Goal: Information Seeking & Learning: Learn about a topic

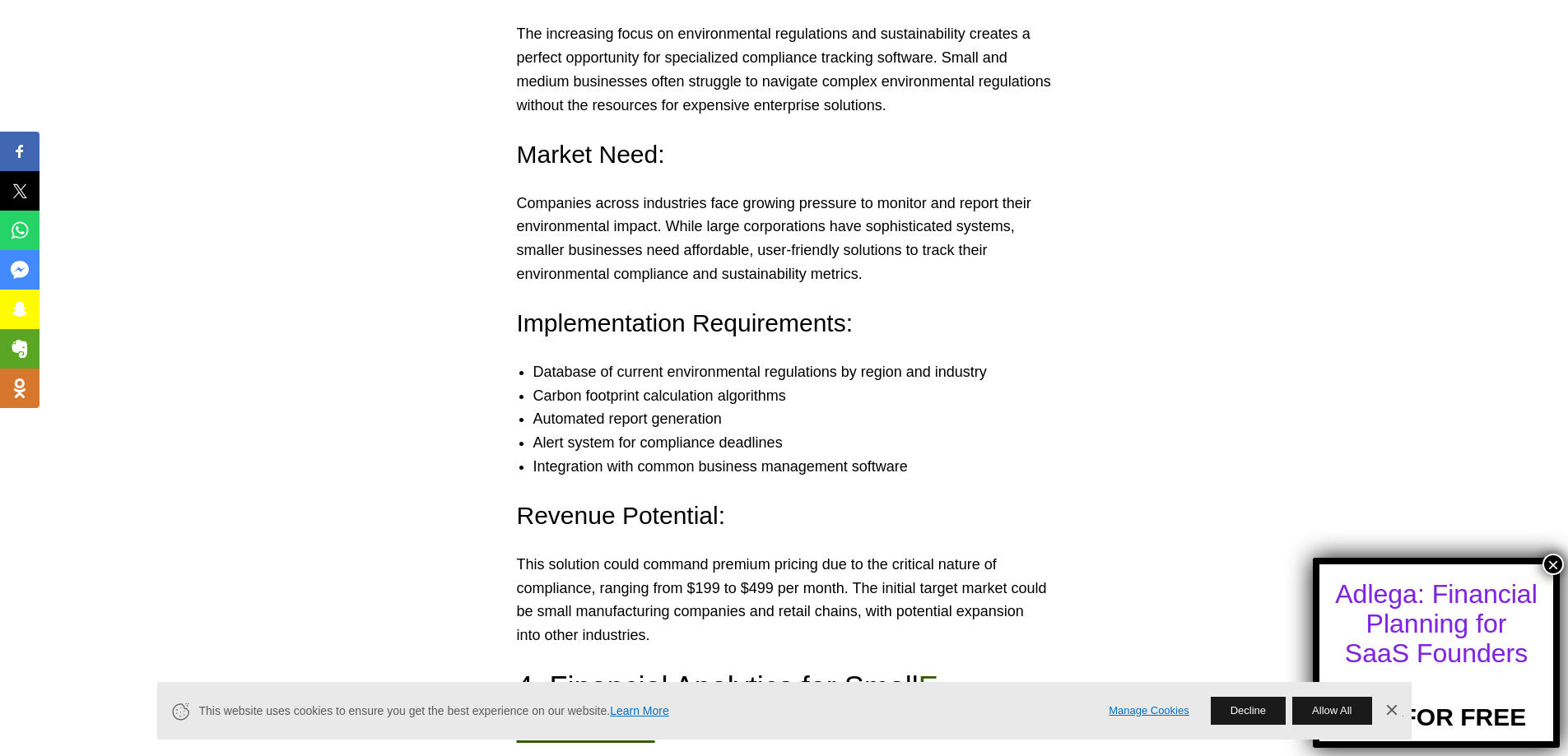
scroll to position [3620, 0]
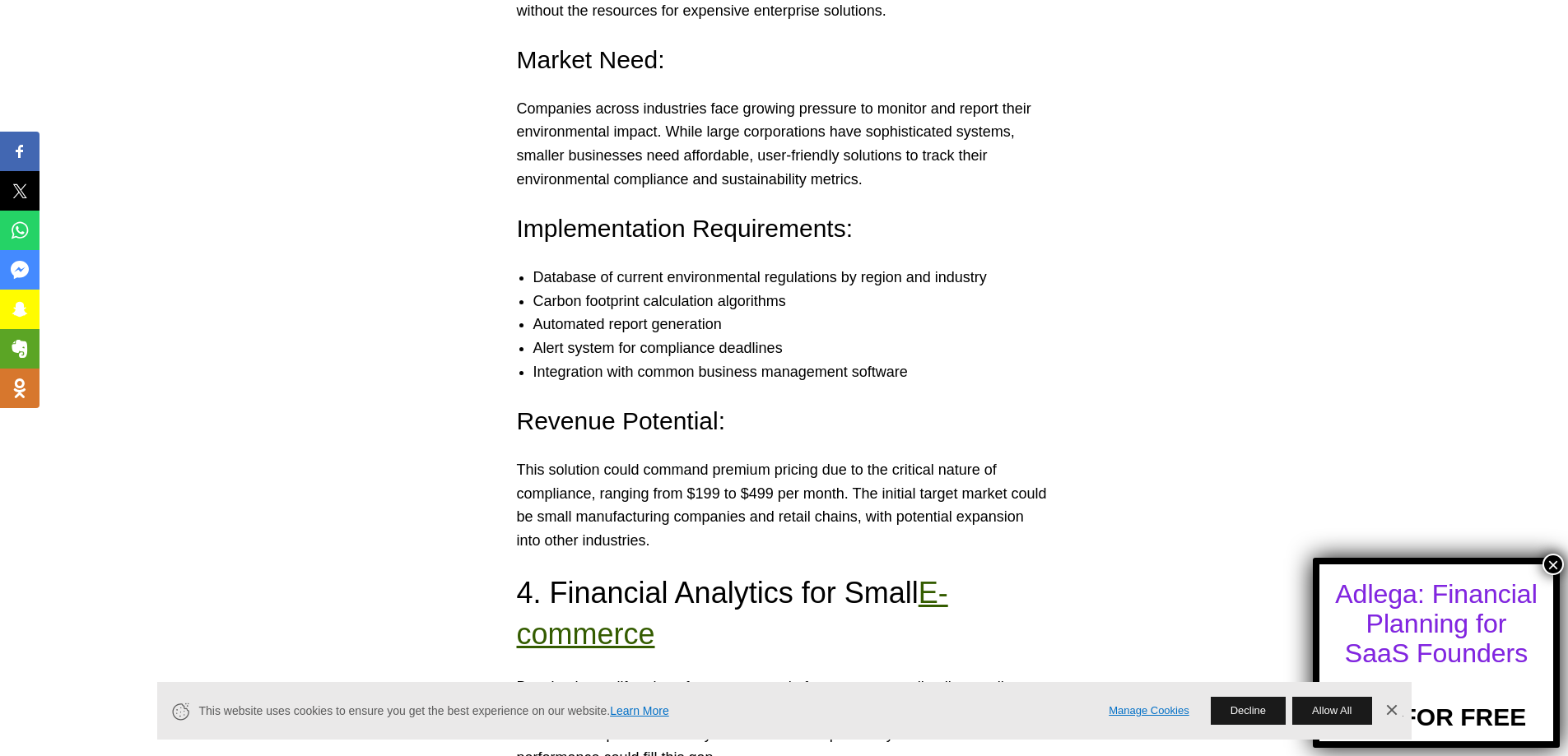
click at [1551, 566] on button "×" at bounding box center [1553, 564] width 21 height 21
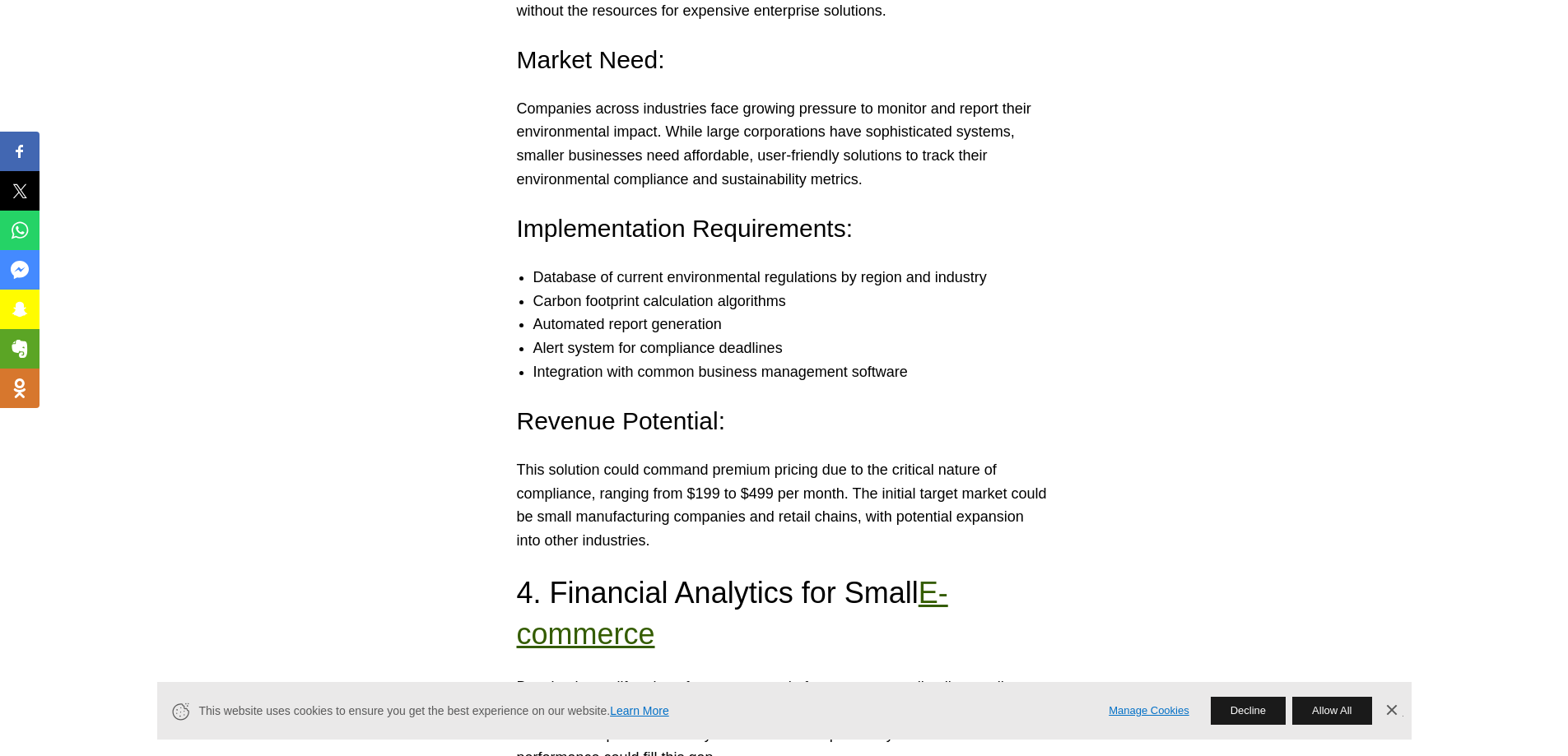
click at [1394, 713] on link "Dismiss Banner" at bounding box center [1391, 711] width 25 height 25
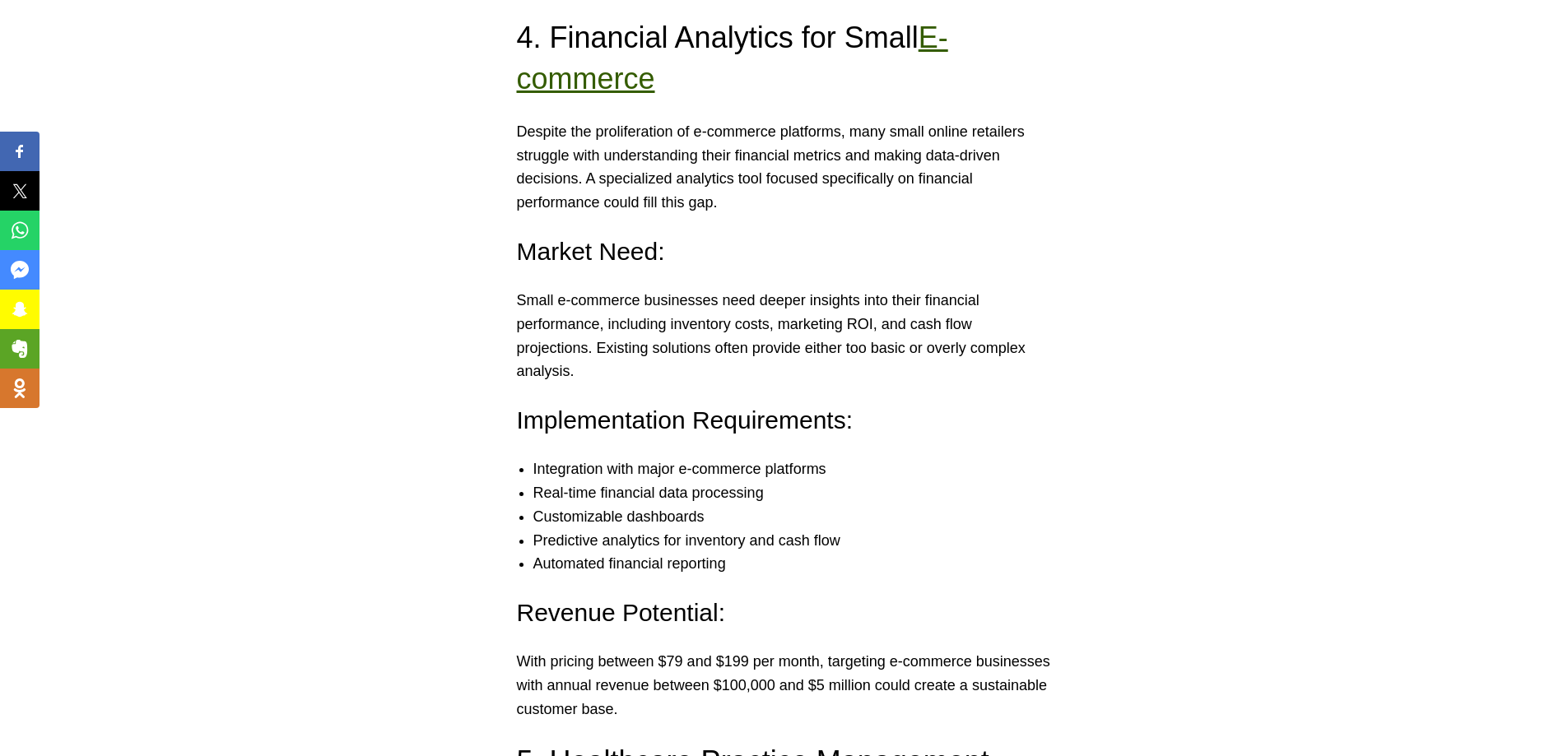
scroll to position [3949, 0]
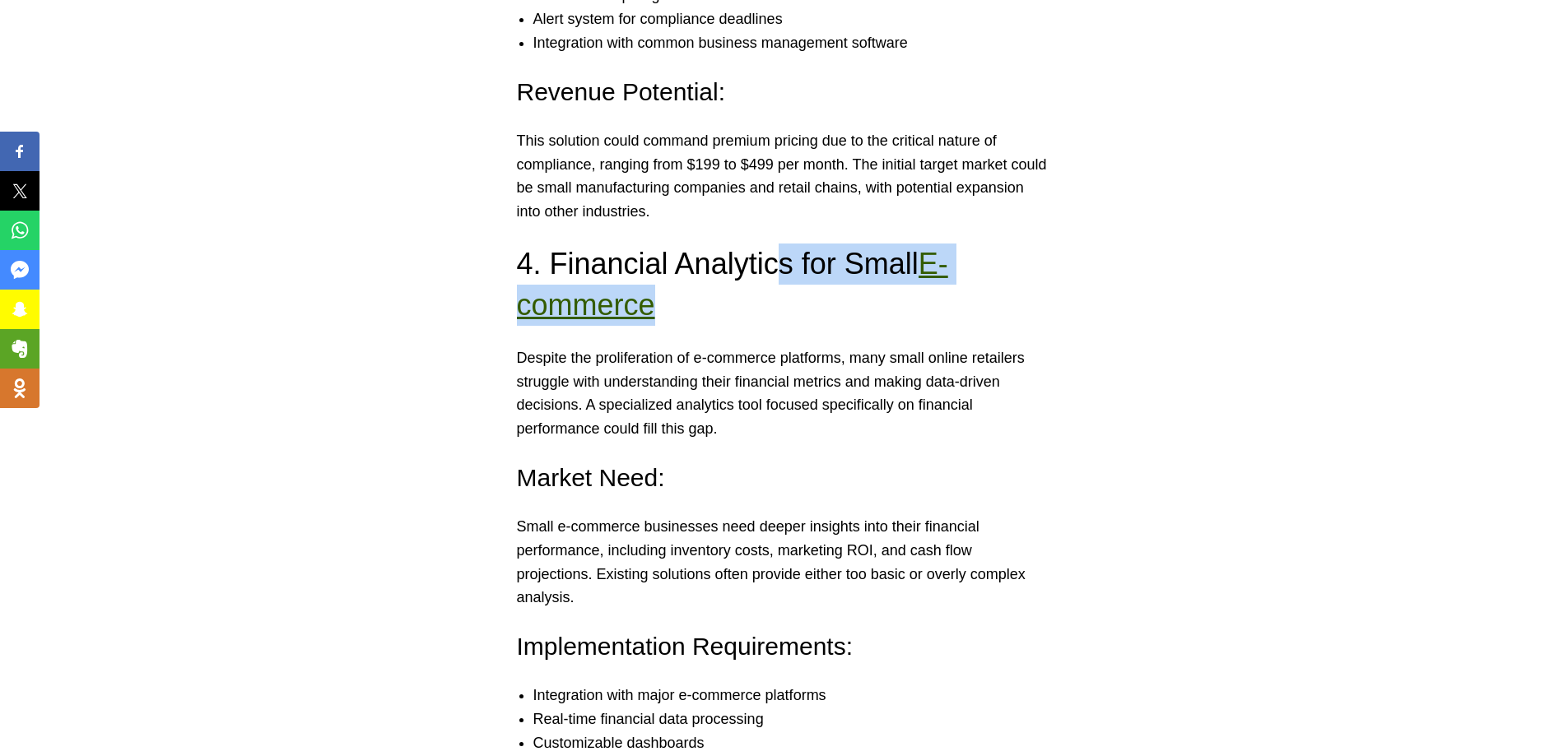
drag, startPoint x: 784, startPoint y: 237, endPoint x: 824, endPoint y: 282, distance: 60.2
click at [825, 282] on h3 "4. Financial Analytics for Small E-commerce" at bounding box center [784, 285] width 535 height 83
click at [824, 282] on h3 "4. Financial Analytics for Small E-commerce" at bounding box center [784, 285] width 535 height 83
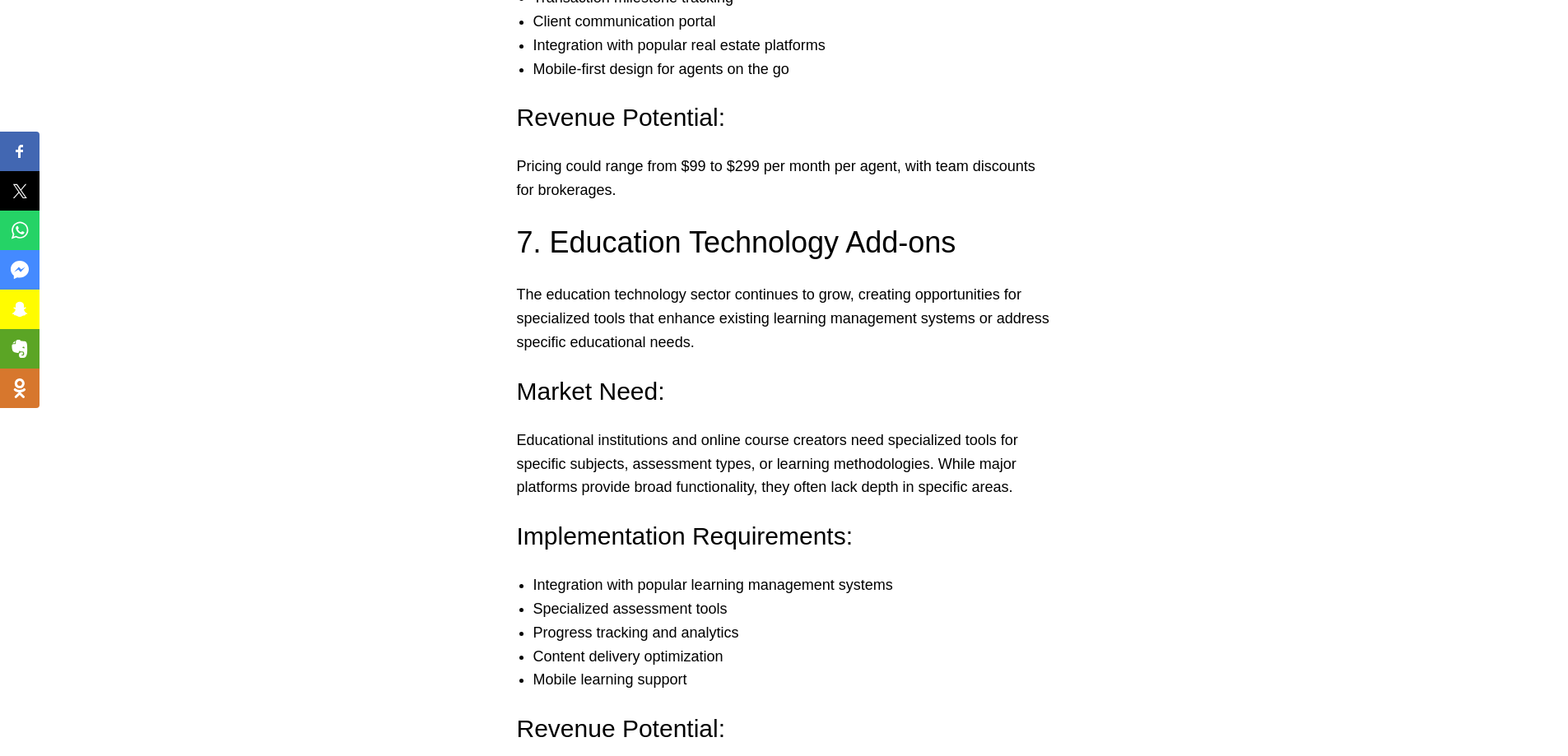
scroll to position [6006, 0]
drag, startPoint x: 744, startPoint y: 196, endPoint x: 956, endPoint y: 191, distance: 212.1
click at [956, 221] on h3 "7. Education Technology Add-ons" at bounding box center [784, 242] width 535 height 41
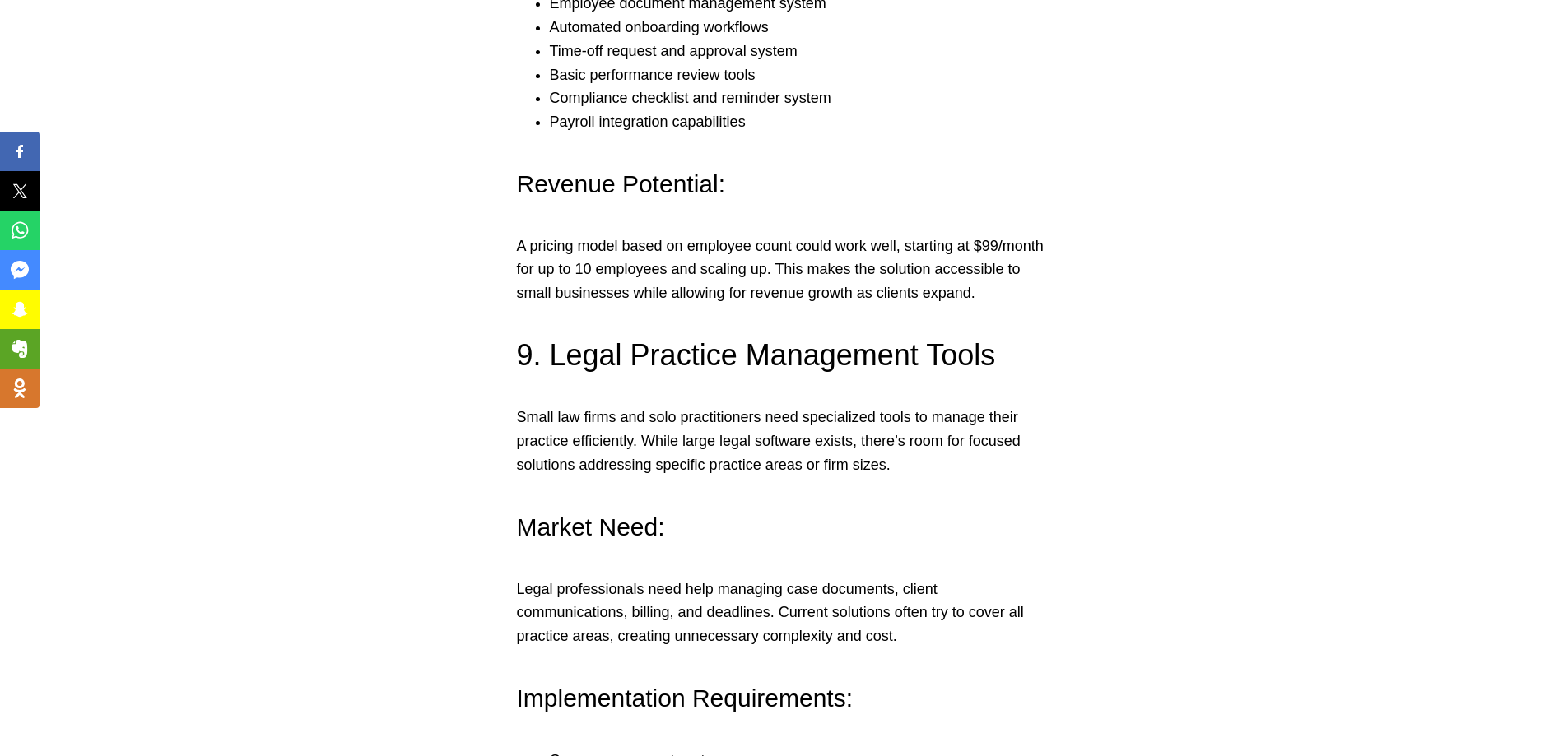
scroll to position [7323, 0]
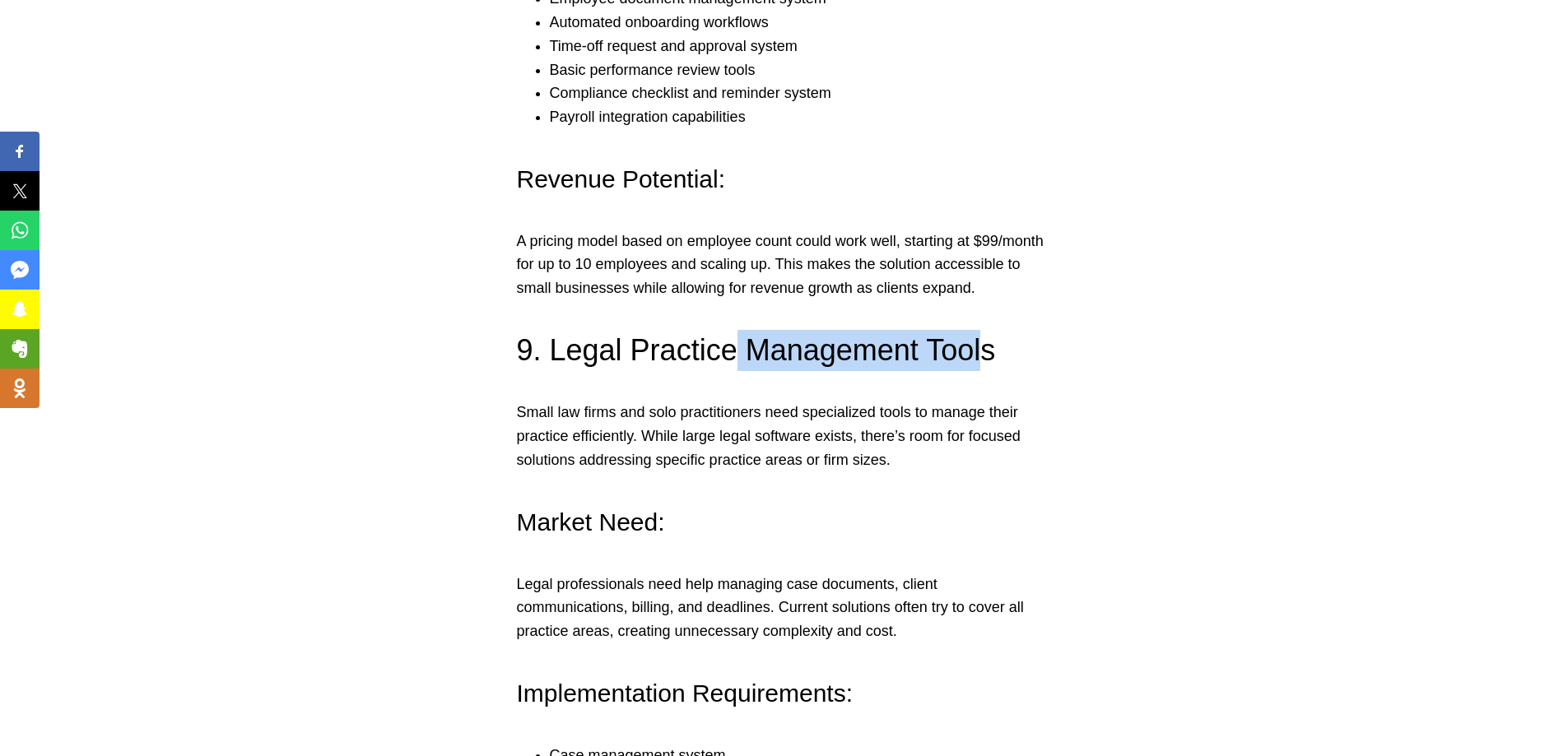
drag, startPoint x: 724, startPoint y: 284, endPoint x: 968, endPoint y: 305, distance: 244.9
click at [968, 330] on h3 "9. Legal Practice Management Tools" at bounding box center [784, 351] width 535 height 41
drag, startPoint x: 682, startPoint y: 312, endPoint x: 1045, endPoint y: 313, distance: 363.0
click at [1045, 330] on h3 "9. Legal Practice Management Tools" at bounding box center [784, 351] width 535 height 41
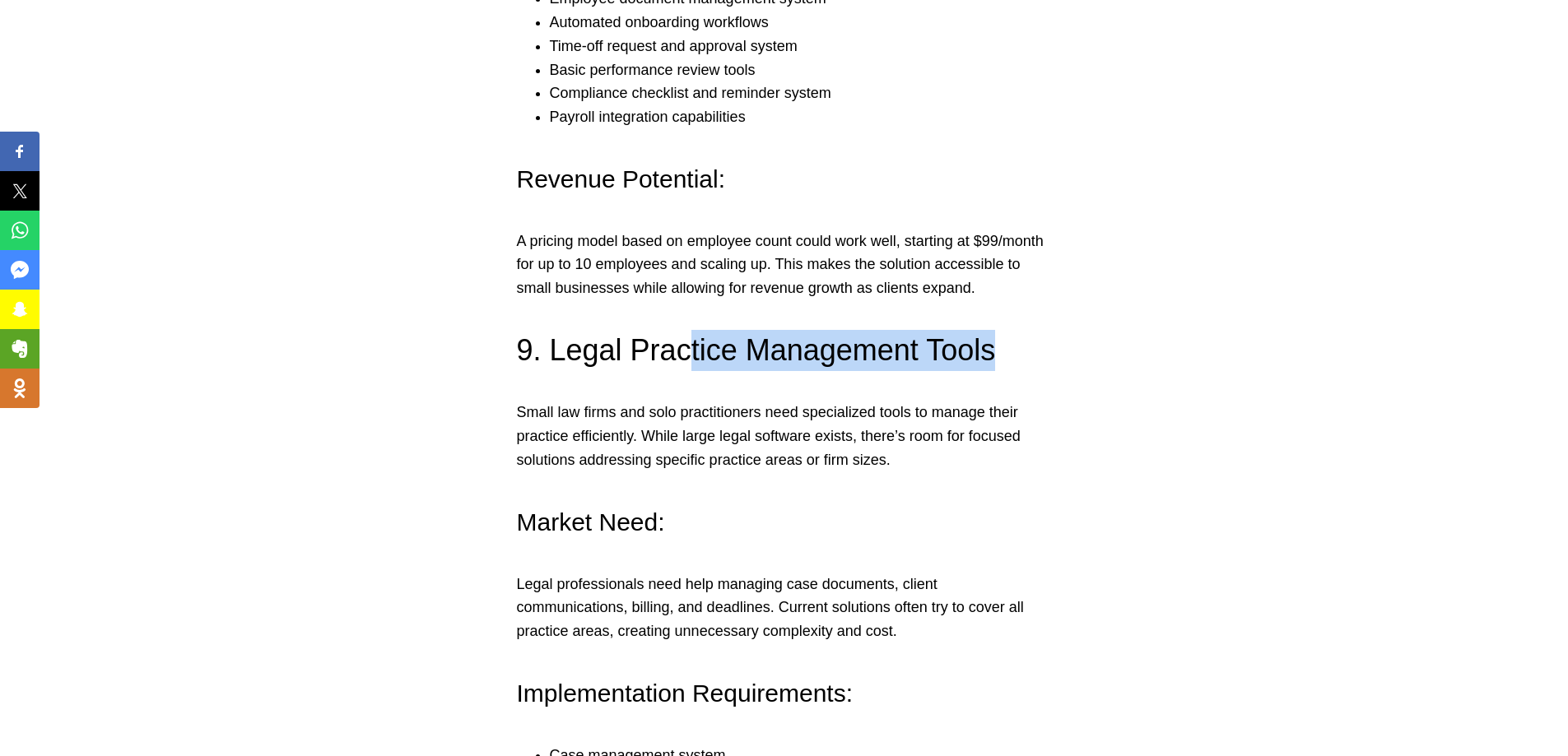
click at [1045, 330] on h3 "9. Legal Practice Management Tools" at bounding box center [784, 351] width 535 height 41
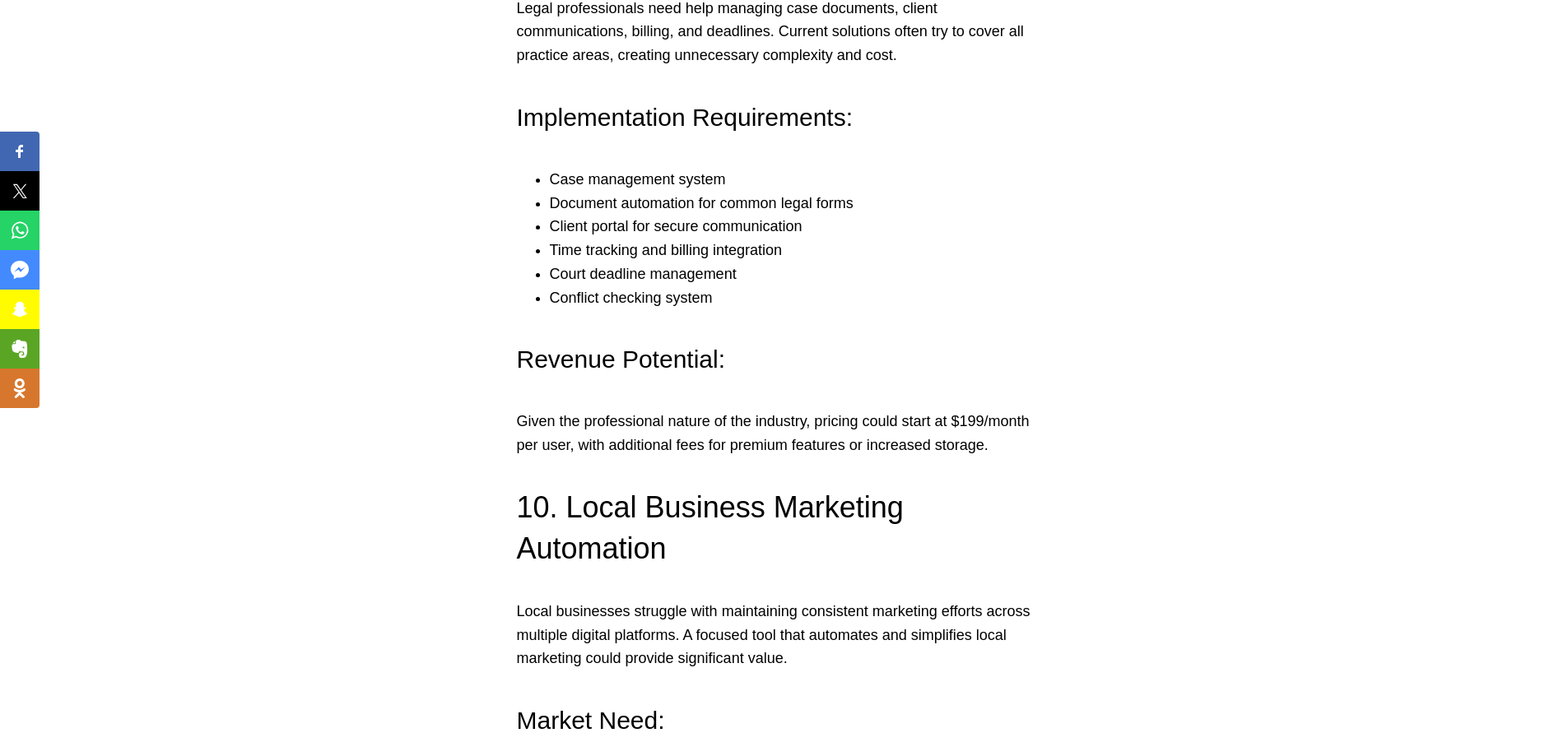
scroll to position [8063, 0]
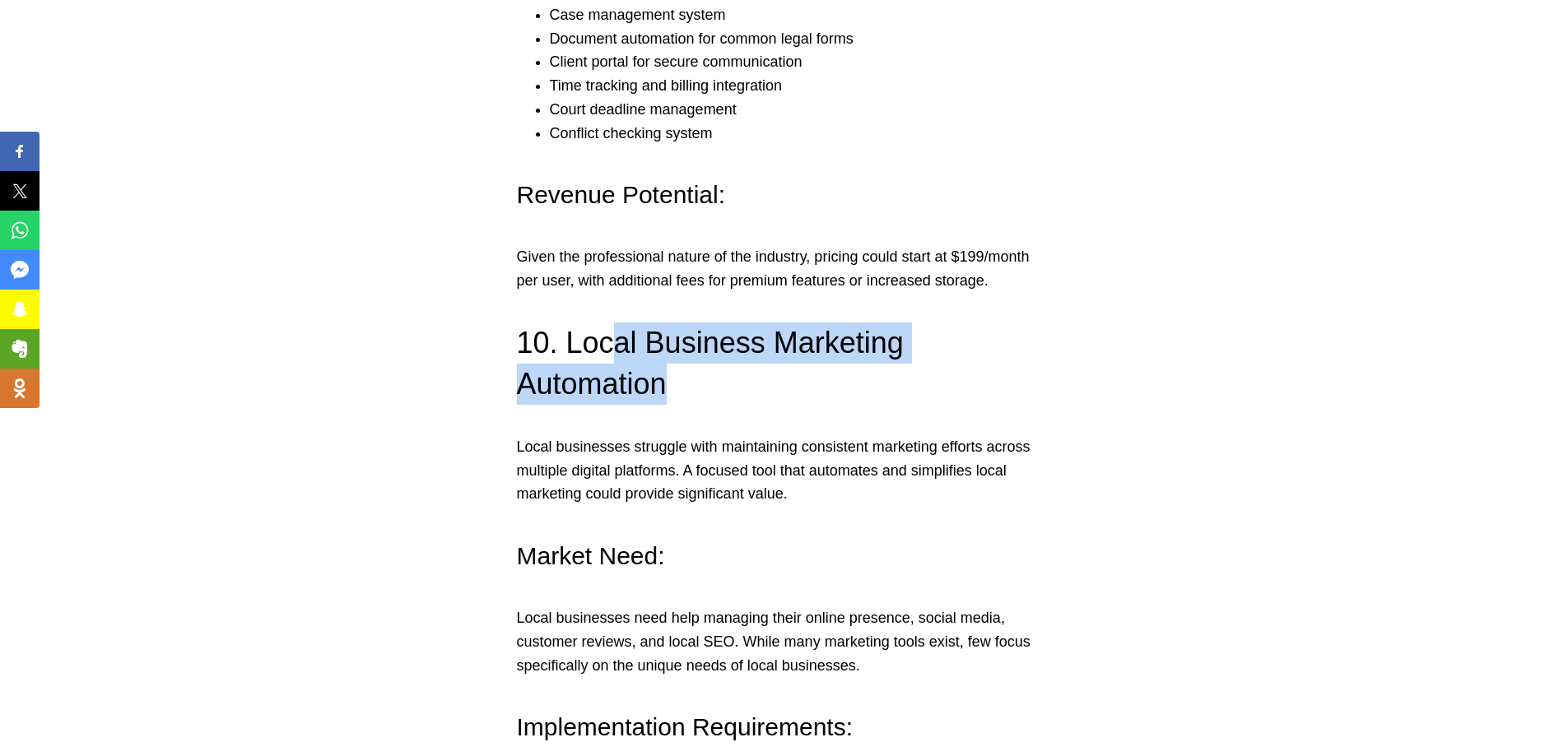
drag, startPoint x: 615, startPoint y: 285, endPoint x: 842, endPoint y: 343, distance: 234.3
click at [842, 343] on h3 "10. Local Business Marketing Automation" at bounding box center [784, 364] width 535 height 83
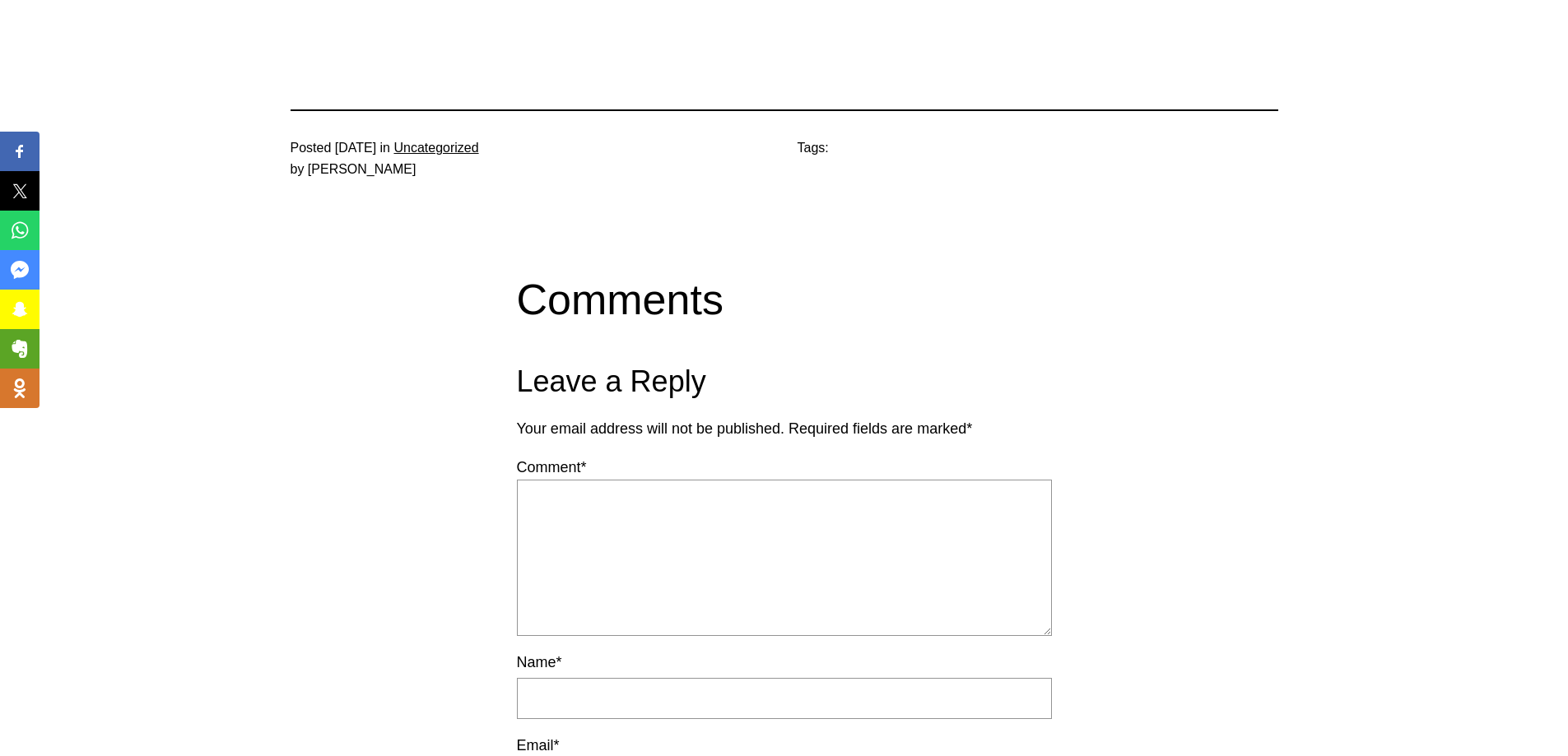
scroll to position [9627, 0]
